Goal: Find specific page/section: Find specific page/section

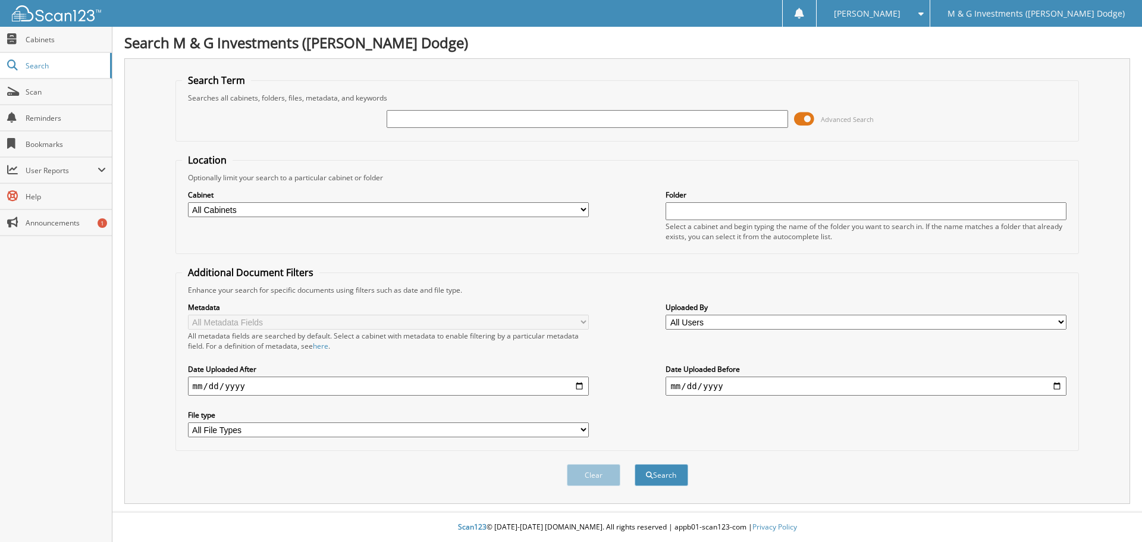
click at [449, 120] on input "text" at bounding box center [587, 119] width 401 height 18
paste input "687823-1"
type input "687823-1"
click at [635, 464] on button "Search" at bounding box center [662, 475] width 54 height 22
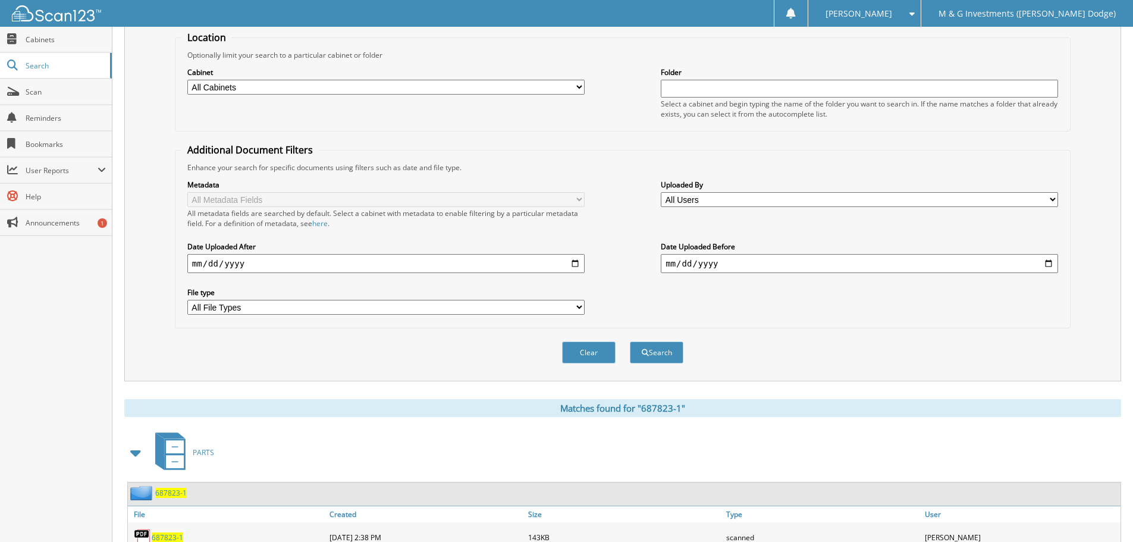
scroll to position [170, 0]
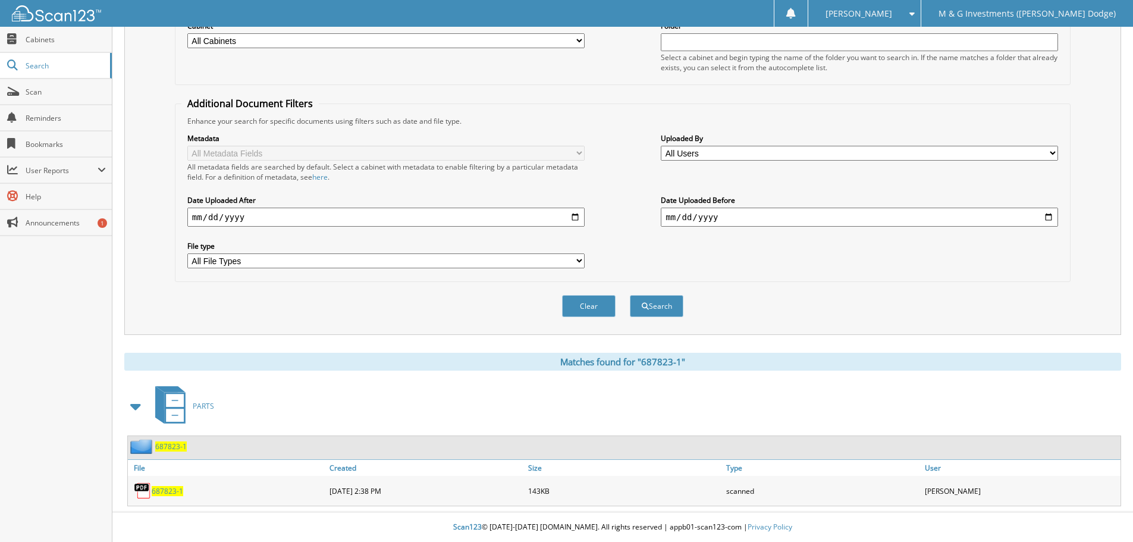
click at [170, 449] on span "687823-1" at bounding box center [171, 446] width 32 height 10
